Goal: Navigation & Orientation: Find specific page/section

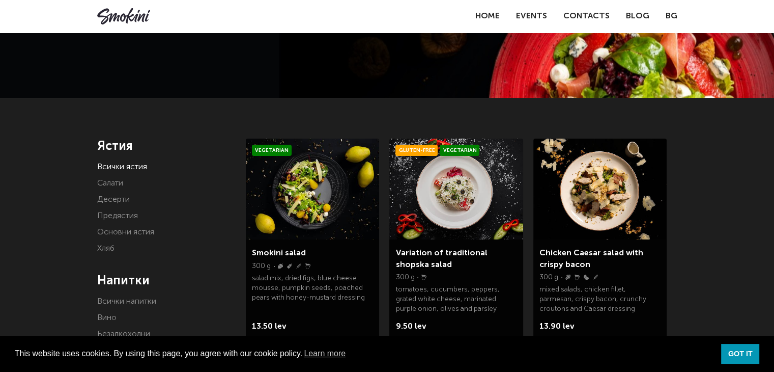
scroll to position [61, 0]
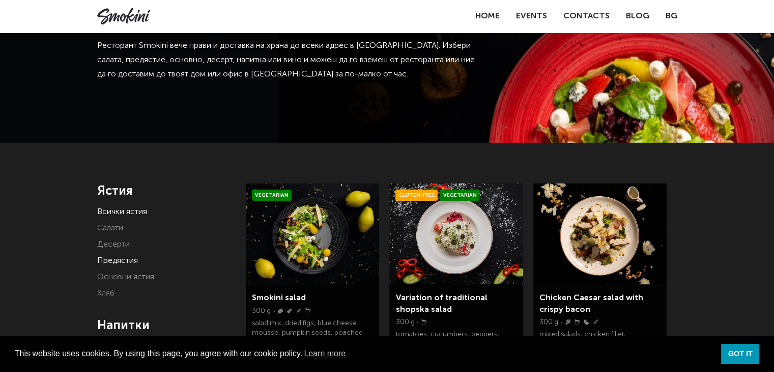
click at [110, 257] on link "Предястия" at bounding box center [117, 261] width 41 height 8
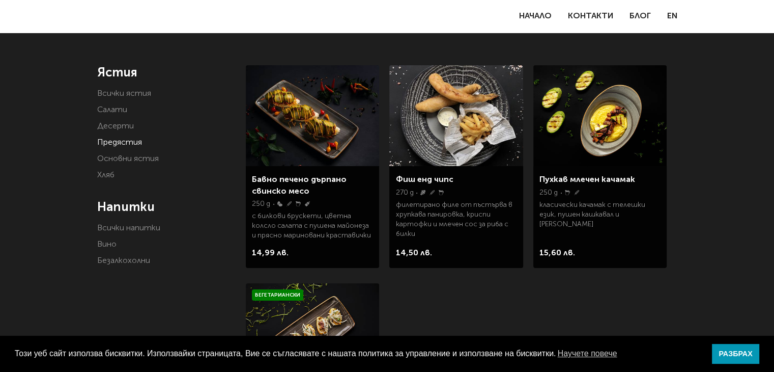
scroll to position [163, 0]
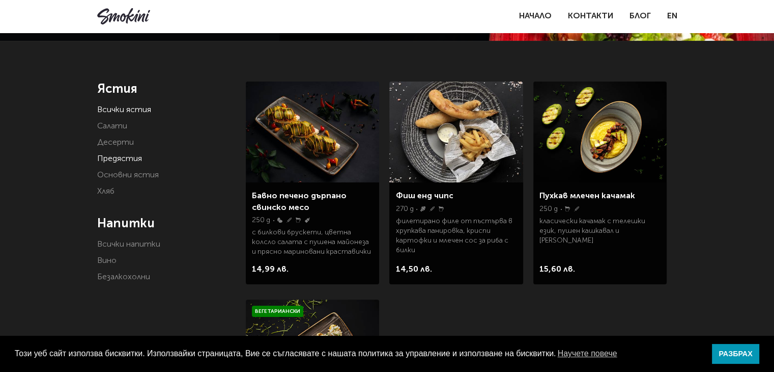
click at [135, 106] on link "Всички ястия" at bounding box center [124, 110] width 54 height 8
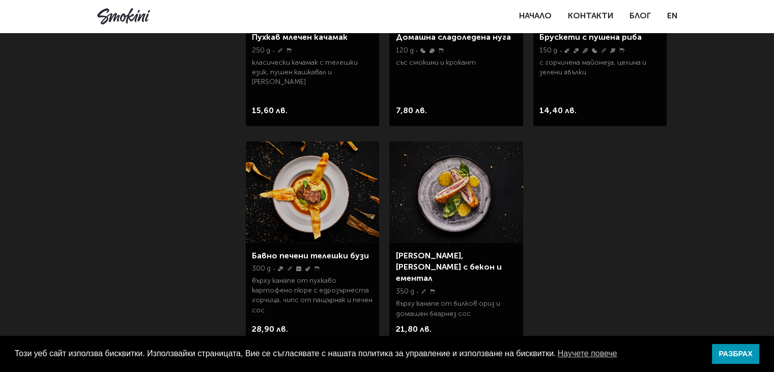
scroll to position [1670, 0]
